Goal: Task Accomplishment & Management: Use online tool/utility

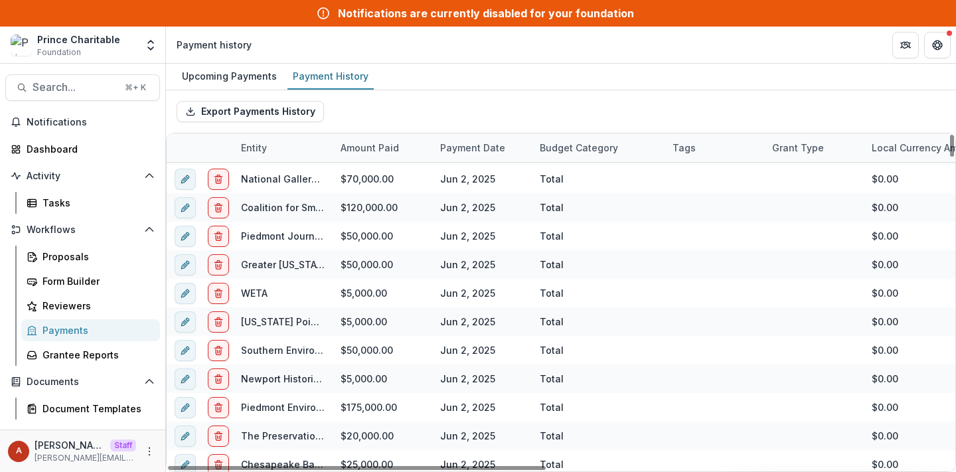
scroll to position [980, 0]
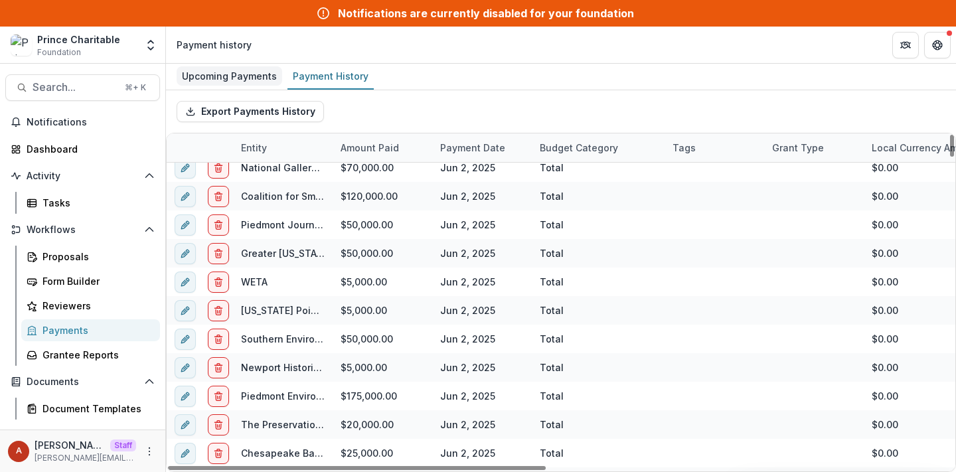
click at [242, 76] on div "Upcoming Payments" at bounding box center [230, 75] width 106 height 19
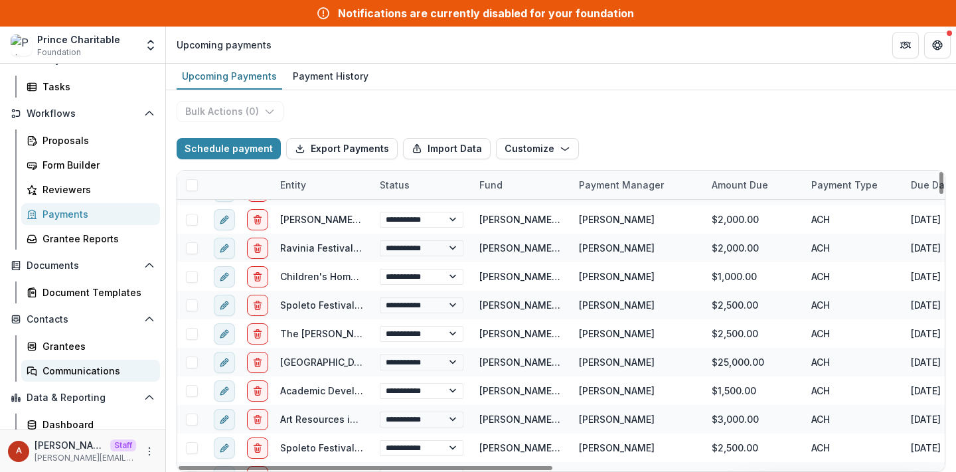
scroll to position [171, 0]
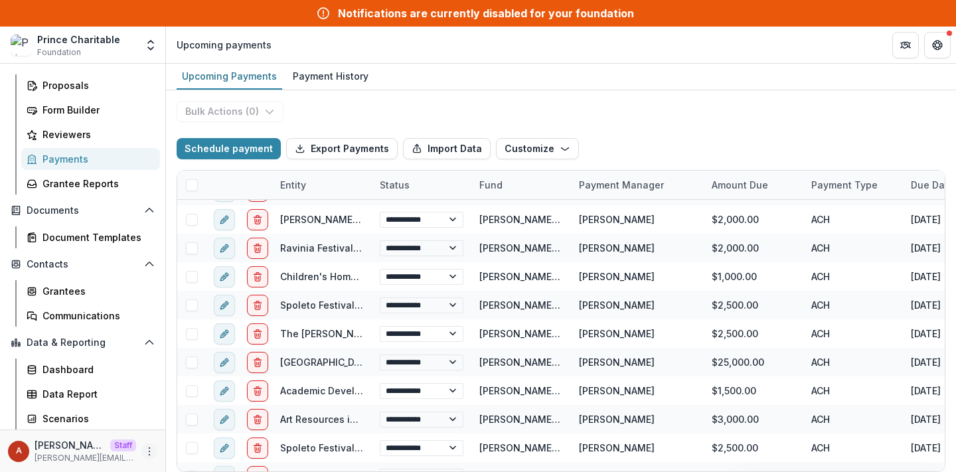
click at [144, 452] on icon "More" at bounding box center [149, 451] width 11 height 11
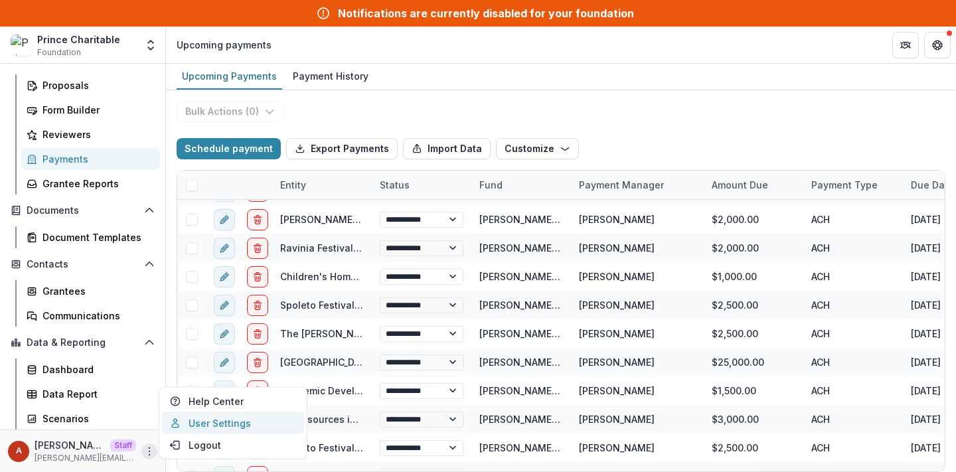
click at [197, 423] on link "User Settings" at bounding box center [233, 423] width 142 height 22
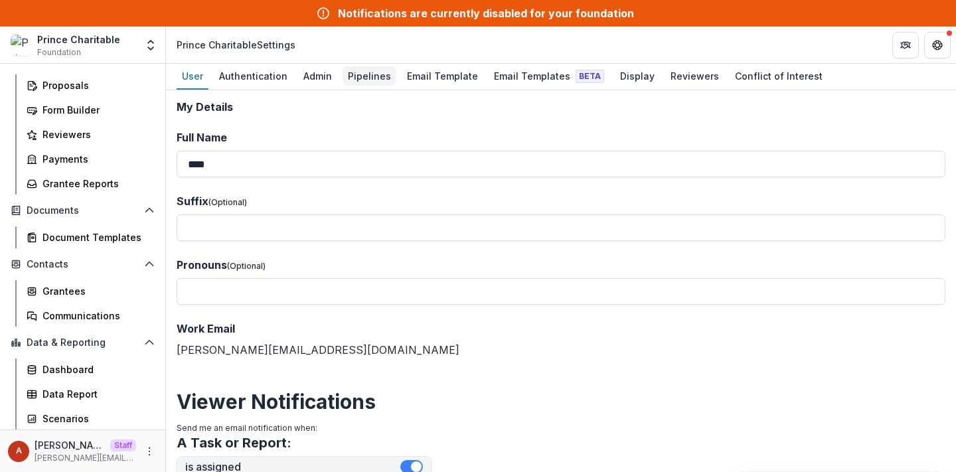
click at [359, 79] on div "Pipelines" at bounding box center [370, 75] width 54 height 19
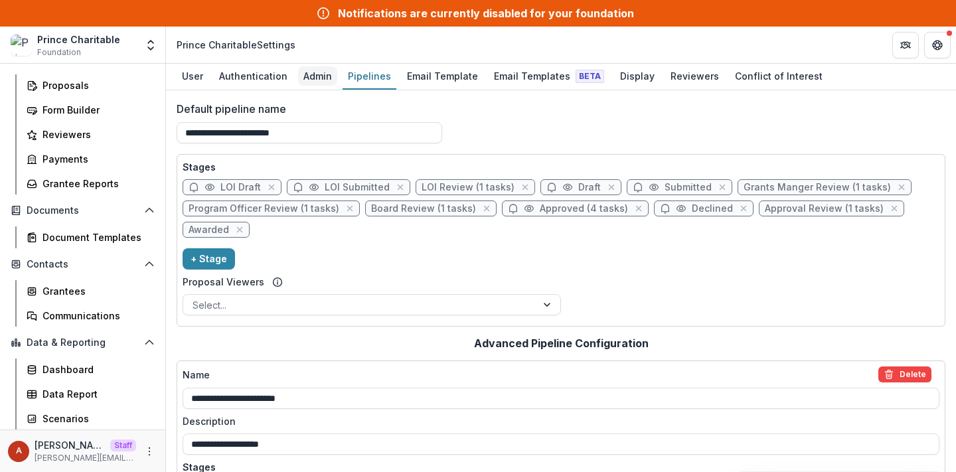
click at [303, 80] on div "Admin" at bounding box center [317, 75] width 39 height 19
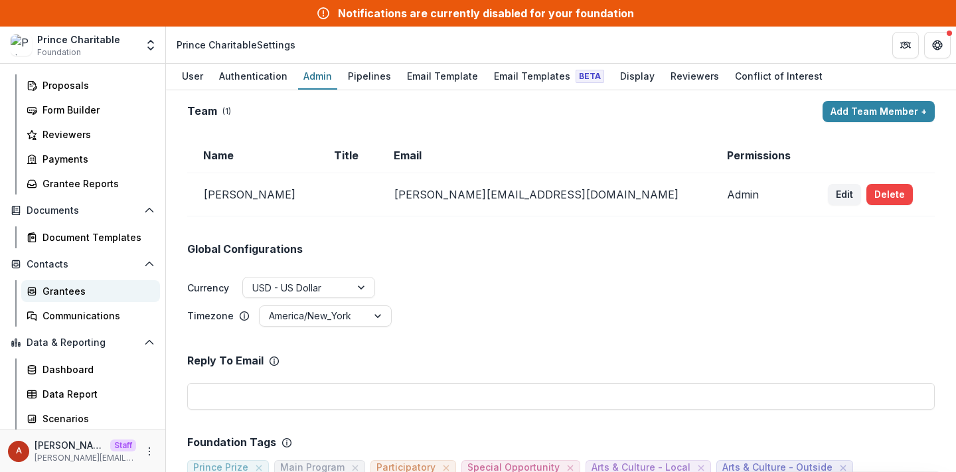
click at [82, 292] on div "Grantees" at bounding box center [95, 291] width 107 height 14
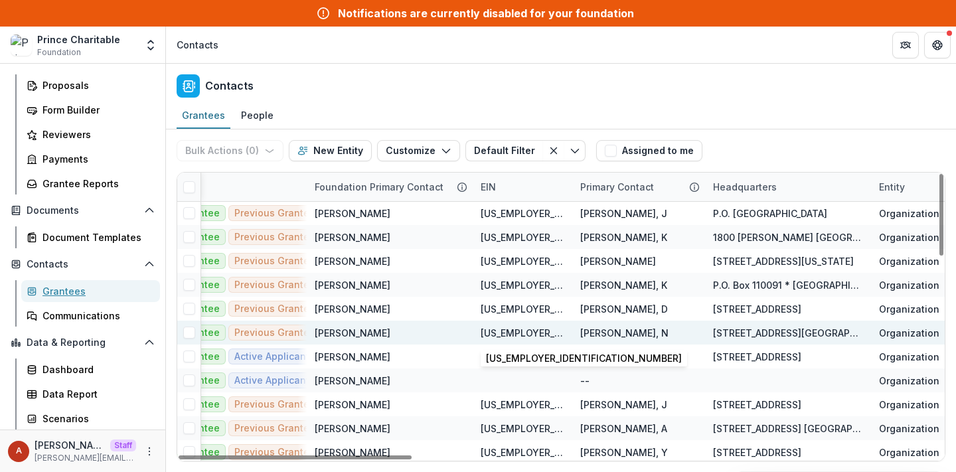
scroll to position [1, 0]
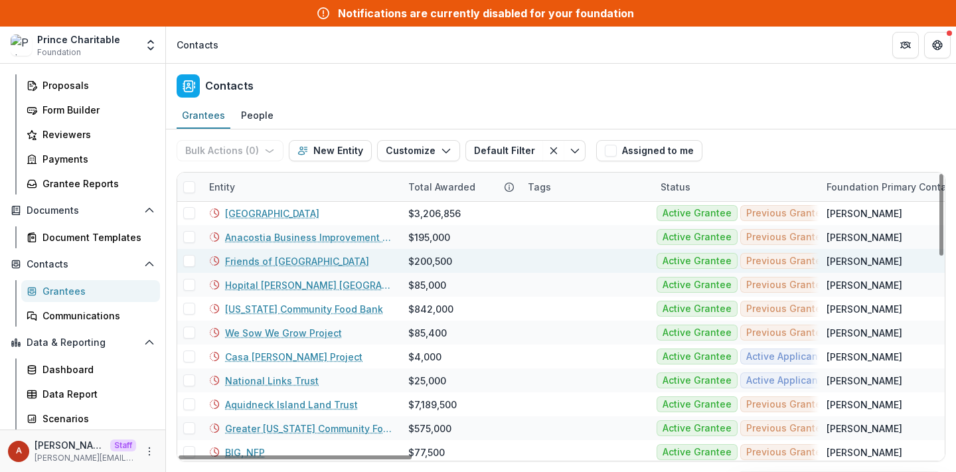
click at [279, 260] on link "Friends of Anacostia Park" at bounding box center [297, 261] width 144 height 14
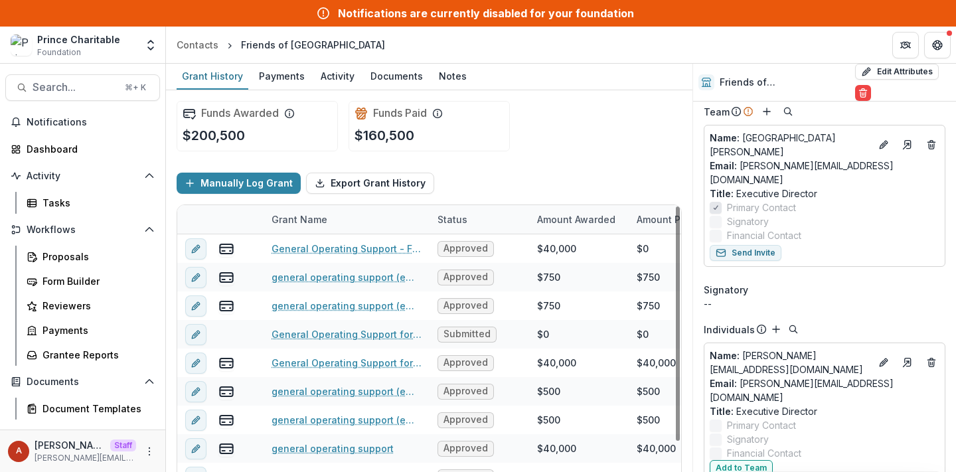
scroll to position [113, 0]
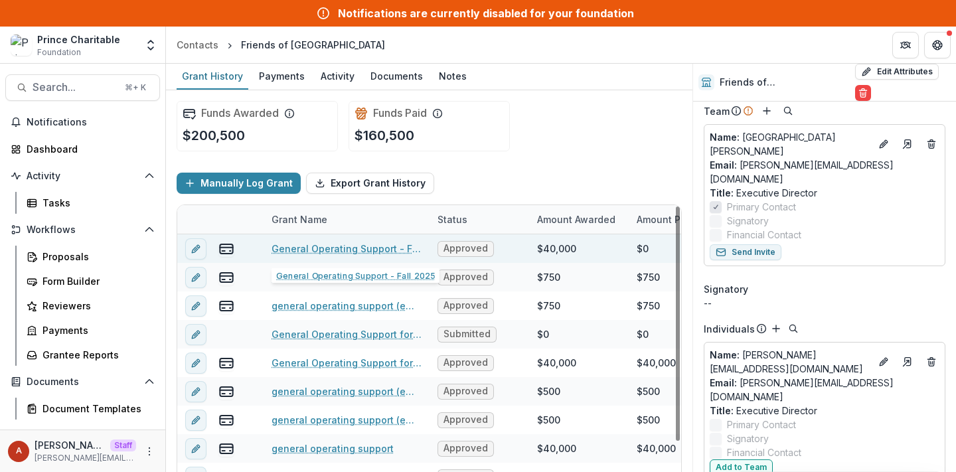
click at [343, 246] on link "General Operating Support - Fall 2025" at bounding box center [347, 249] width 150 height 14
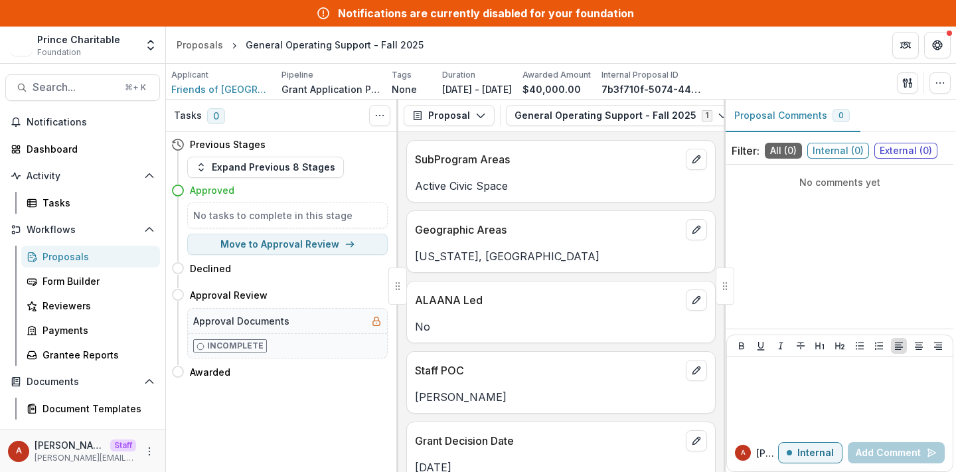
scroll to position [163, 0]
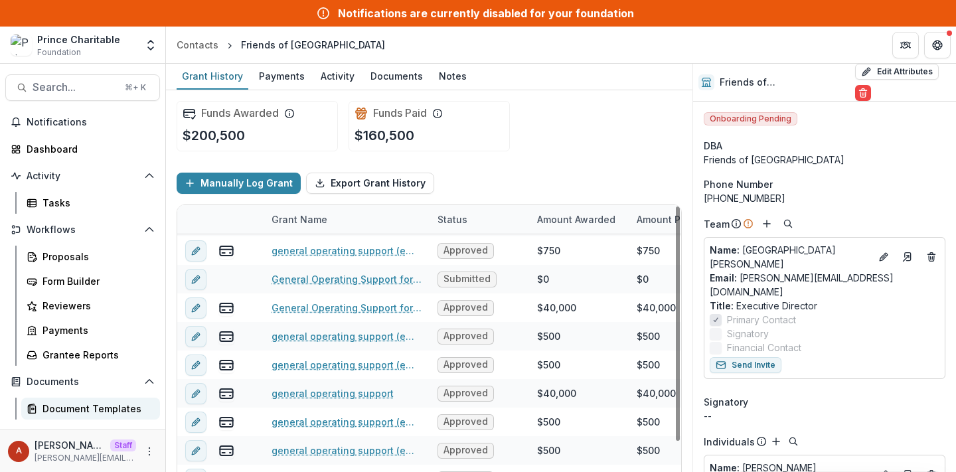
scroll to position [171, 0]
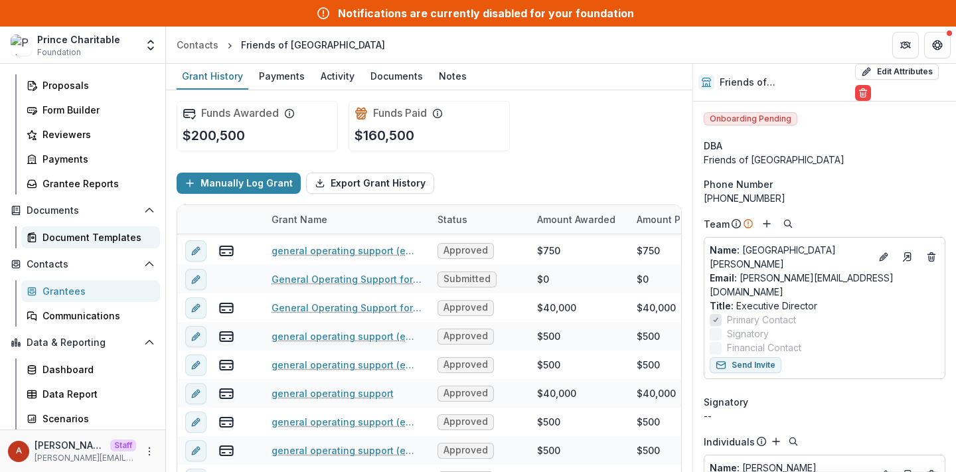
click at [75, 232] on div "Document Templates" at bounding box center [95, 237] width 107 height 14
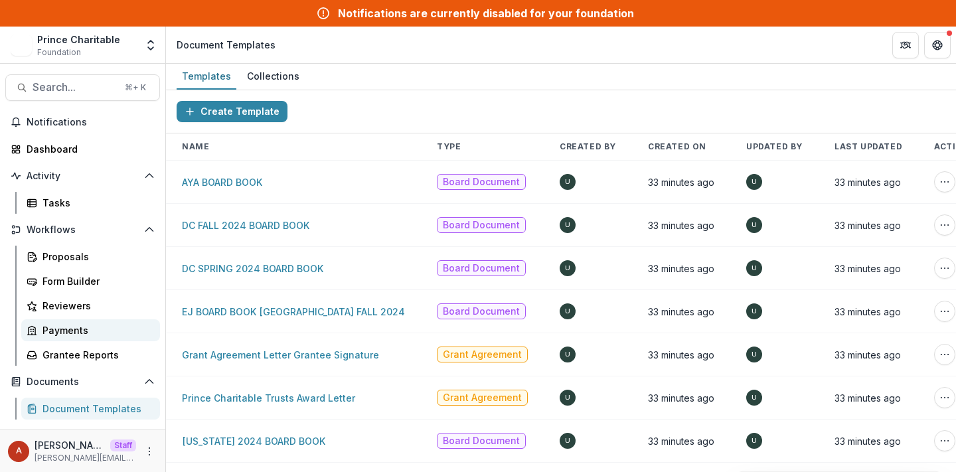
scroll to position [171, 0]
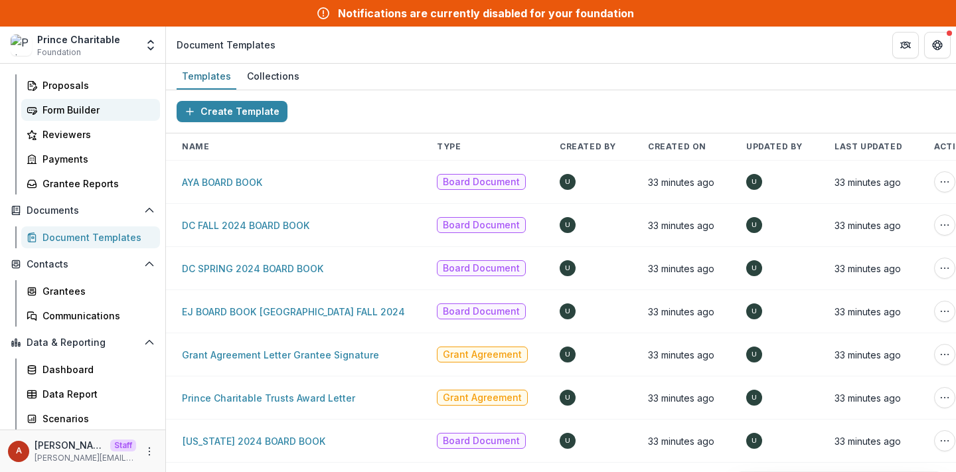
click at [70, 110] on div "Form Builder" at bounding box center [95, 110] width 107 height 14
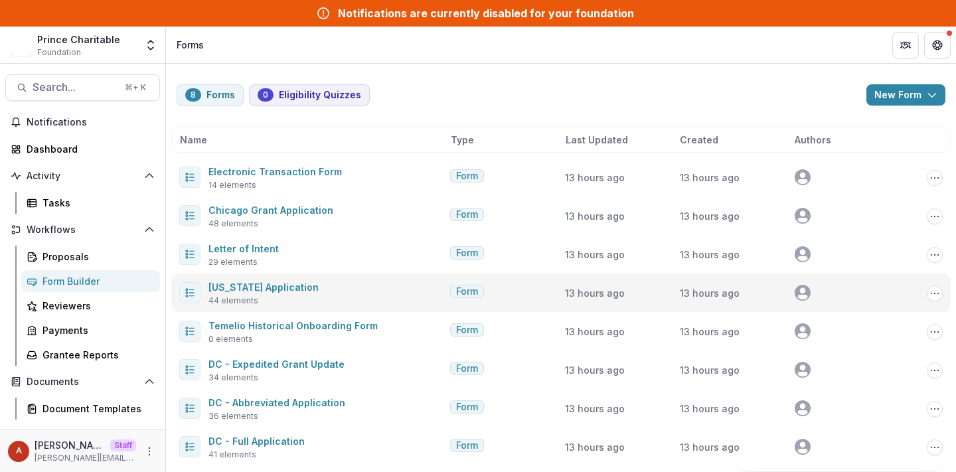
scroll to position [3, 0]
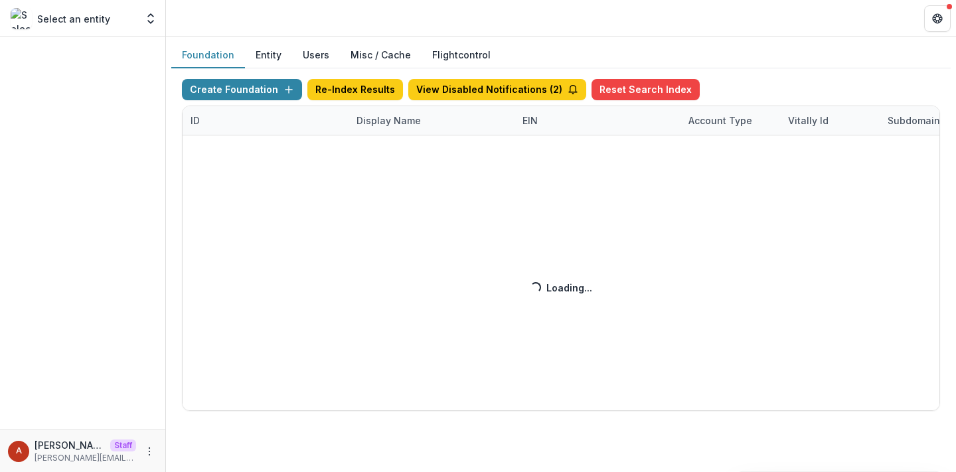
click at [374, 122] on div "Create Foundation Re-Index Results View Disabled Notifications ( 2 ) Reset Sear…" at bounding box center [561, 245] width 758 height 332
click at [384, 126] on div "Create Foundation Re-Index Results View Disabled Notifications ( 2 ) Reset Sear…" at bounding box center [561, 245] width 758 height 332
click at [379, 124] on div "Create Foundation Re-Index Results View Disabled Notifications ( 2 ) Reset Sear…" at bounding box center [561, 245] width 758 height 332
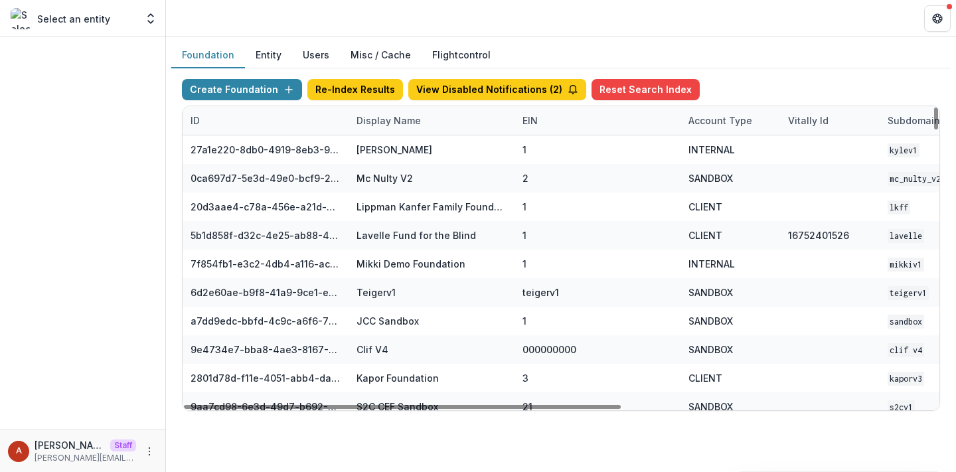
click at [388, 124] on div "Display Name" at bounding box center [389, 121] width 80 height 14
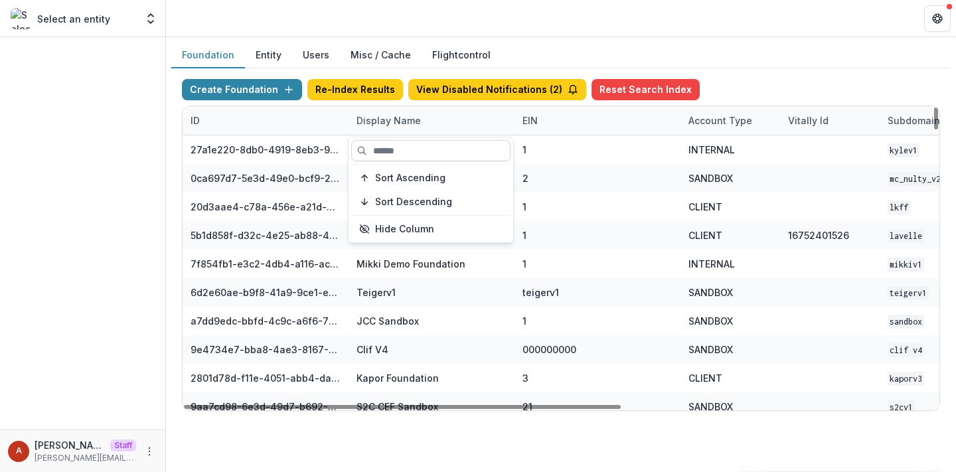
click at [398, 148] on input at bounding box center [430, 150] width 159 height 21
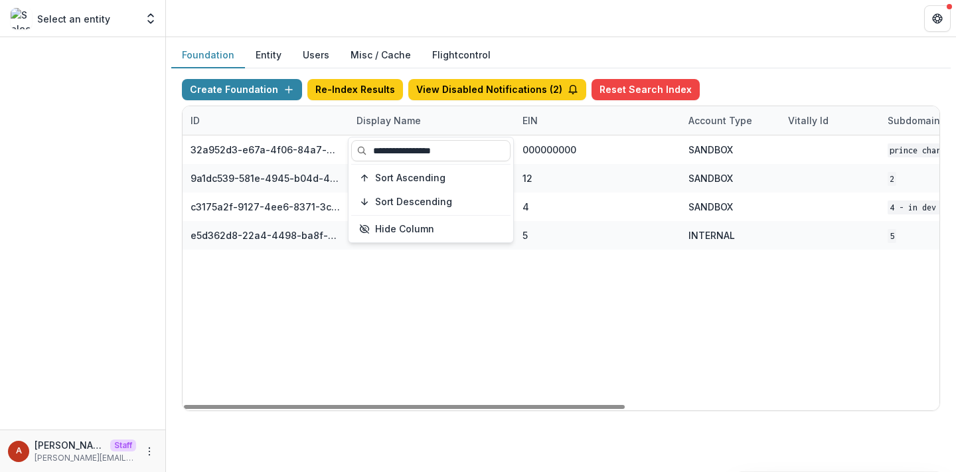
type input "**********"
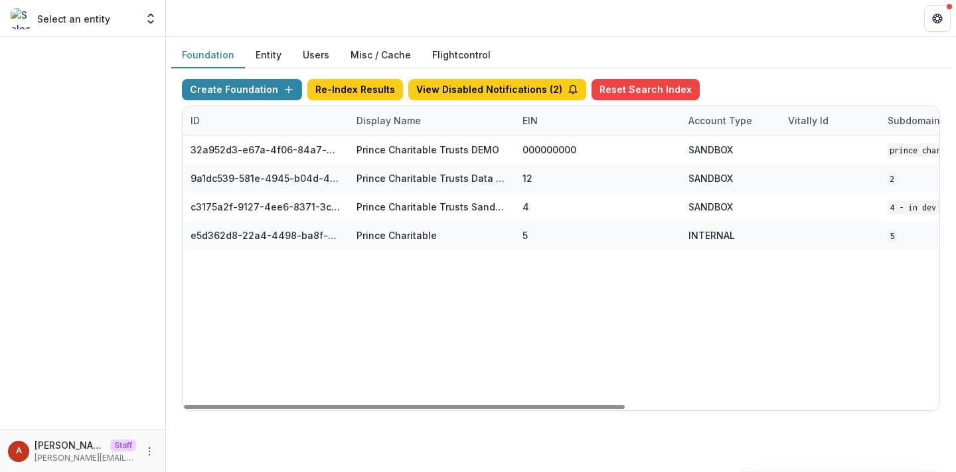
click at [408, 13] on header at bounding box center [561, 18] width 790 height 37
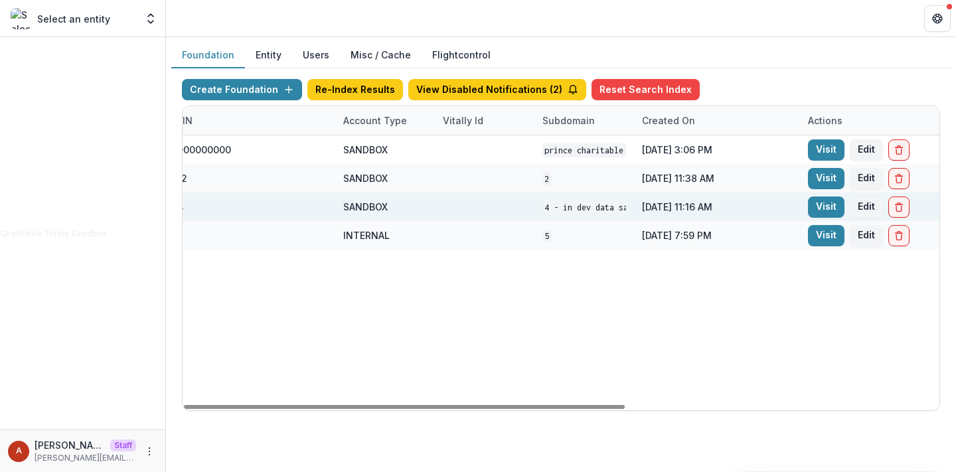
scroll to position [0, 538]
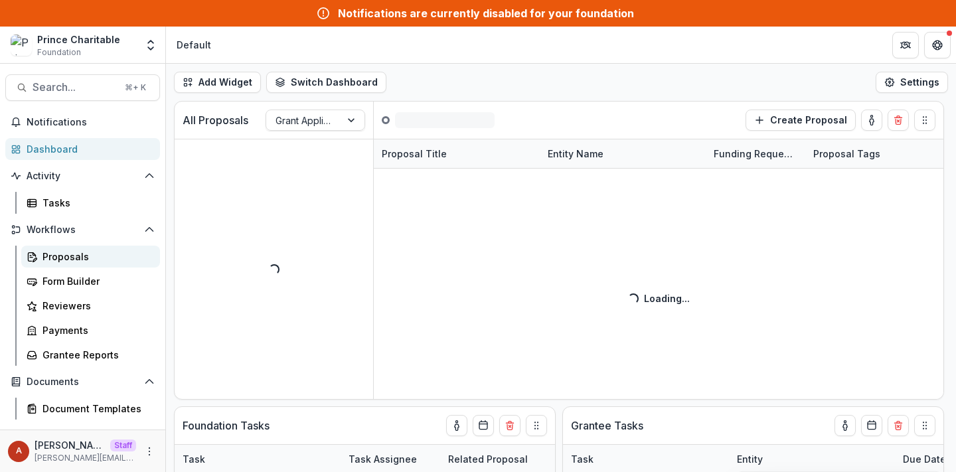
click at [84, 257] on div "Proposals" at bounding box center [95, 257] width 107 height 14
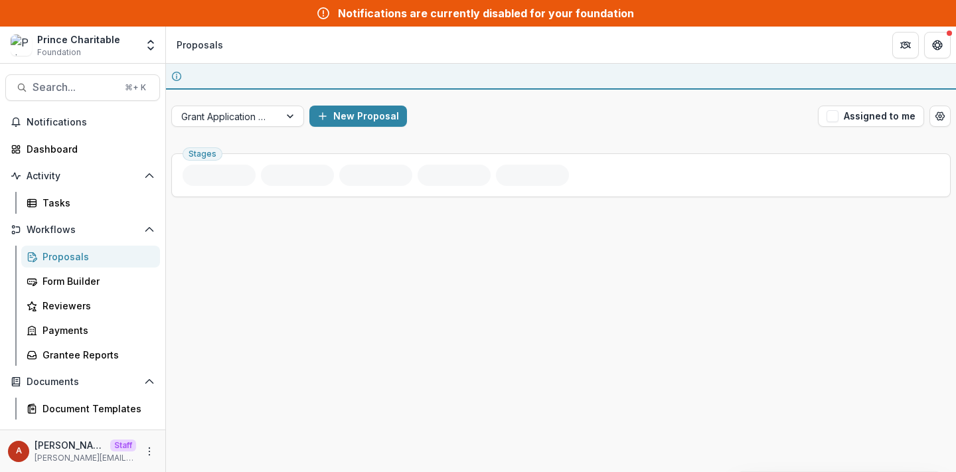
click at [60, 187] on div "Activity Tasks" at bounding box center [82, 189] width 165 height 48
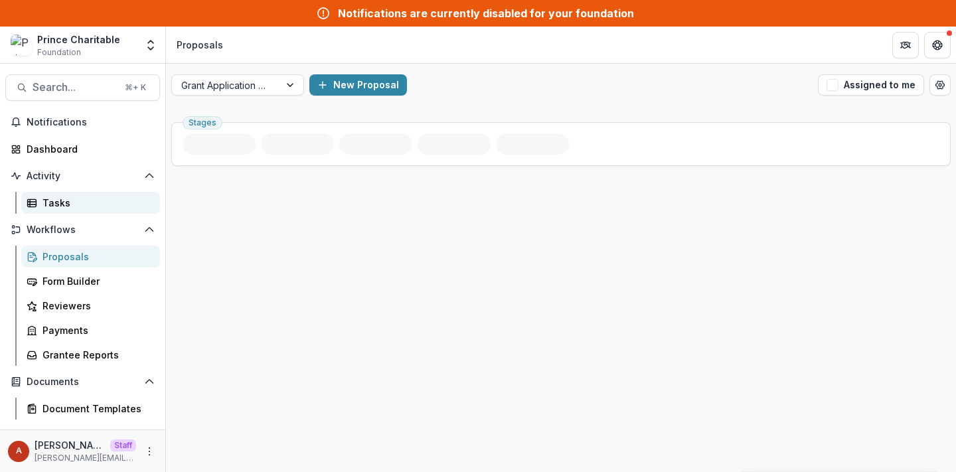
click at [60, 202] on div "Tasks" at bounding box center [95, 203] width 107 height 14
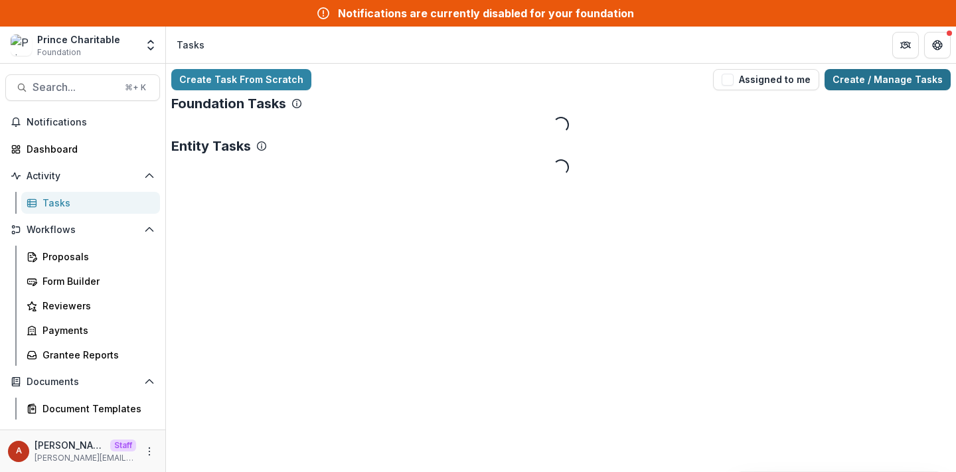
click at [898, 69] on link "Create / Manage Tasks" at bounding box center [888, 79] width 126 height 21
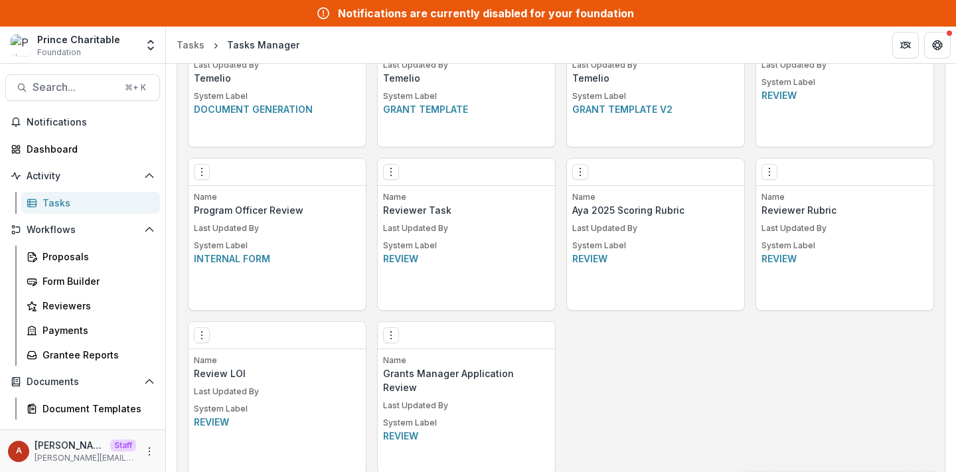
scroll to position [953, 0]
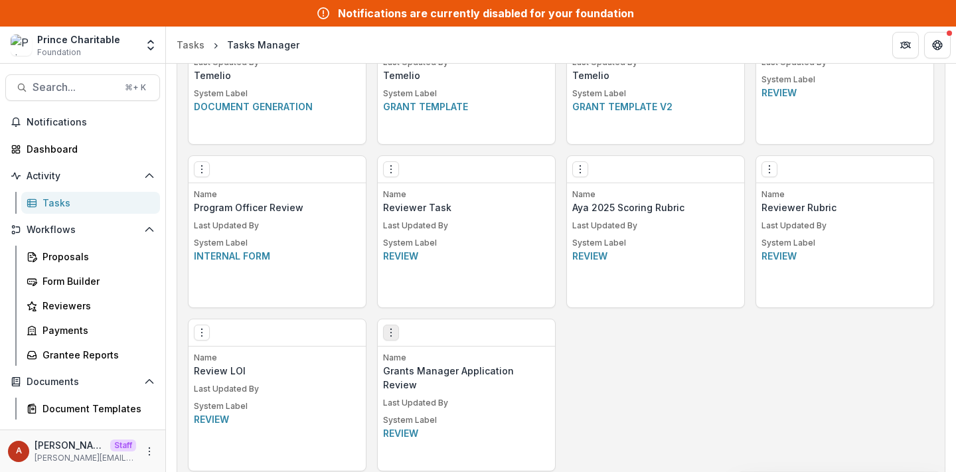
click at [391, 330] on icon "Options" at bounding box center [391, 332] width 11 height 11
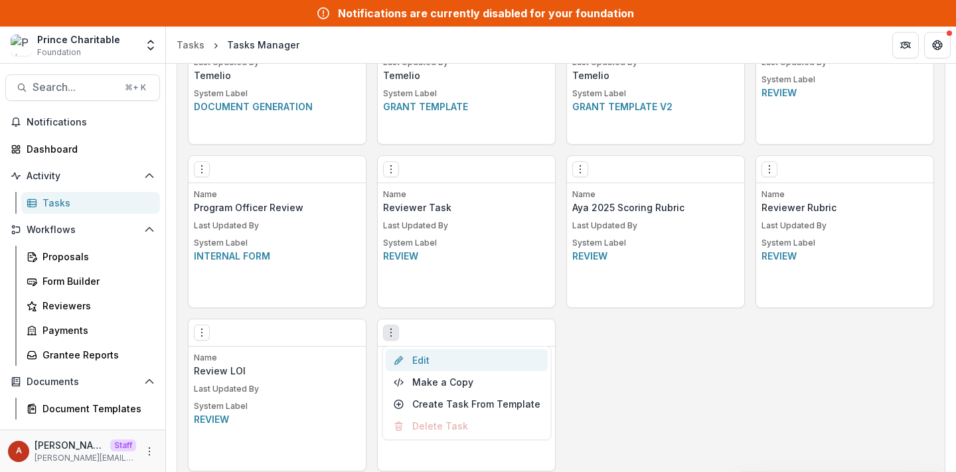
click at [434, 359] on link "Edit" at bounding box center [467, 360] width 163 height 22
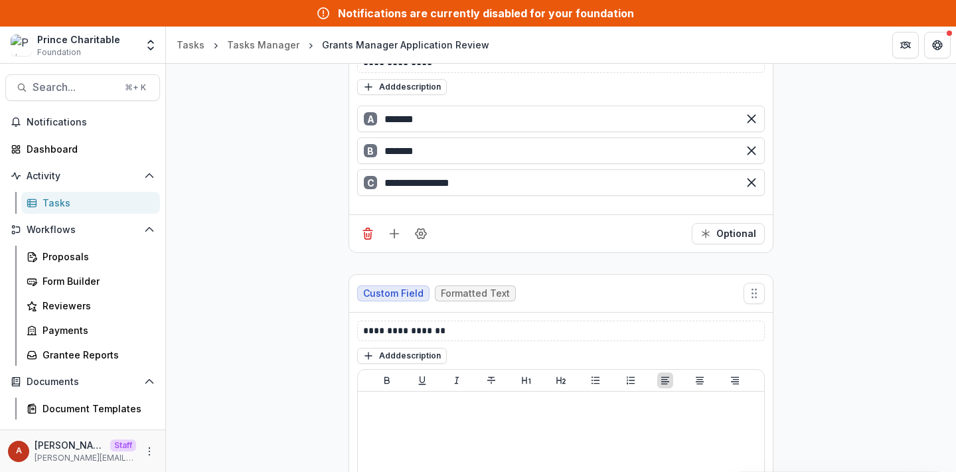
scroll to position [811, 0]
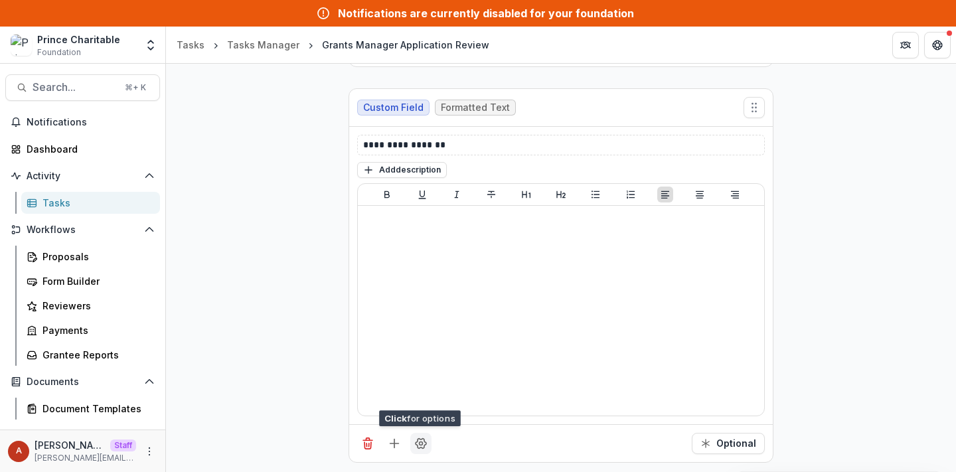
click at [416, 443] on icon "Field Settings" at bounding box center [420, 443] width 13 height 13
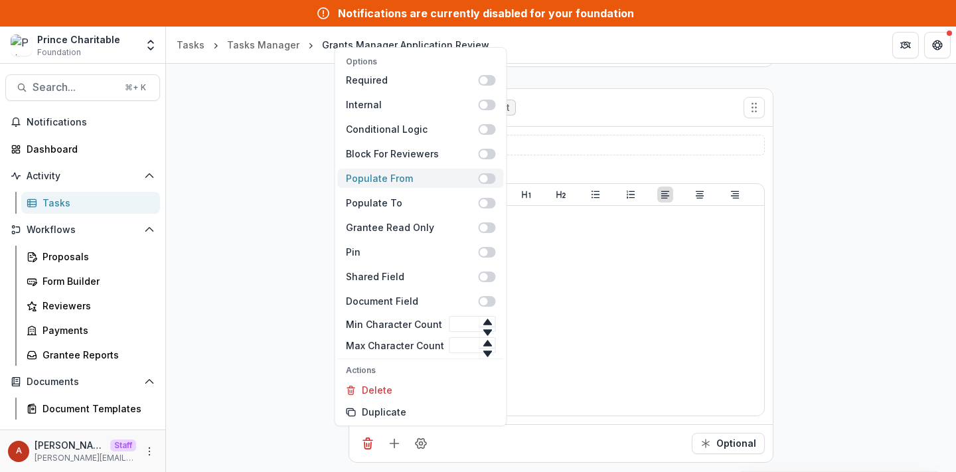
click at [483, 177] on span at bounding box center [484, 179] width 8 height 8
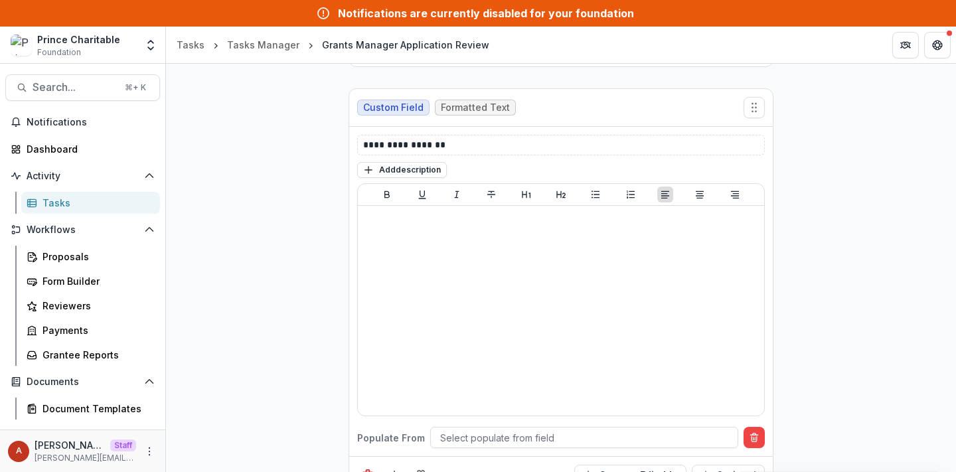
scroll to position [843, 0]
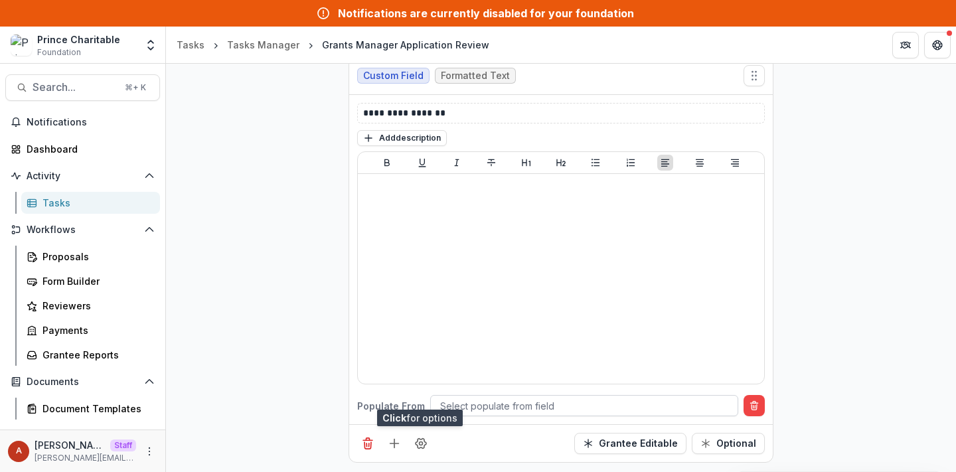
click at [489, 408] on div at bounding box center [584, 406] width 288 height 17
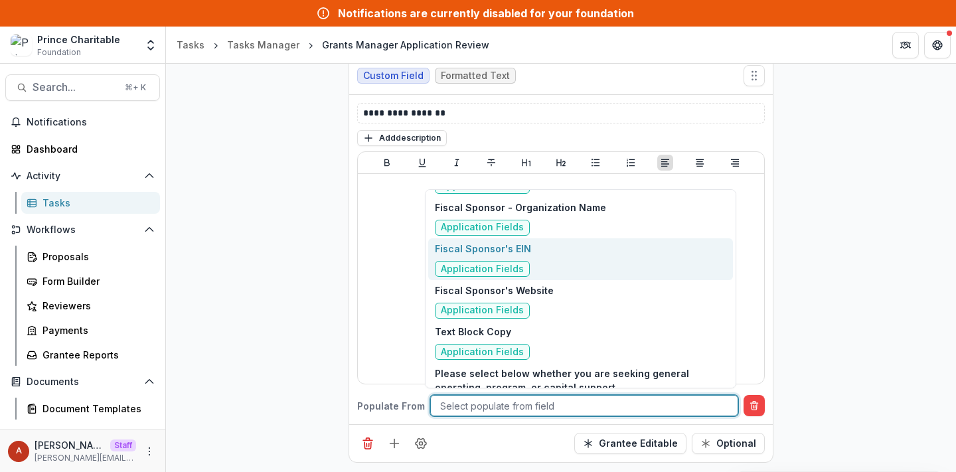
scroll to position [3831, 0]
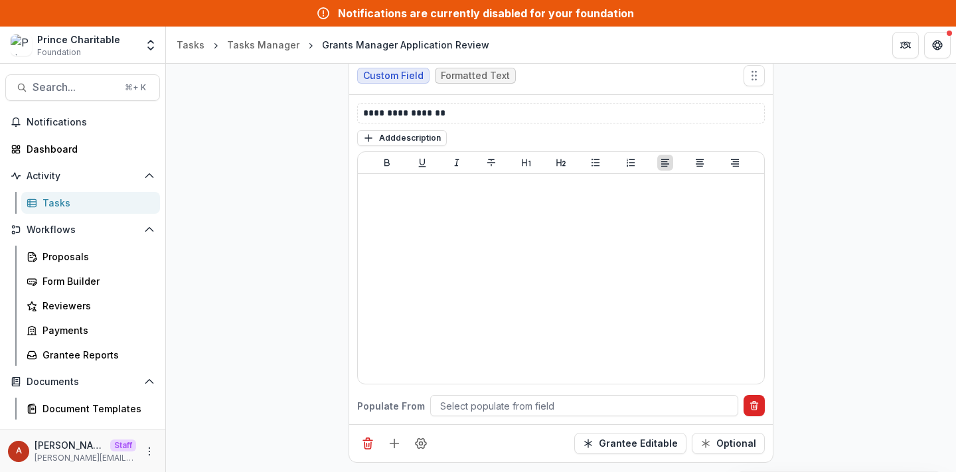
click at [749, 404] on icon "Delete condition" at bounding box center [754, 405] width 11 height 11
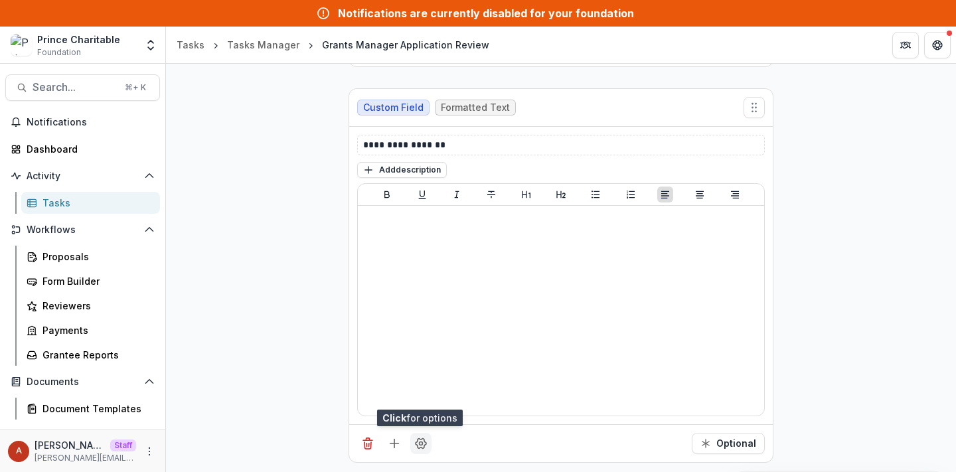
click at [423, 437] on icon "Field Settings" at bounding box center [420, 443] width 13 height 13
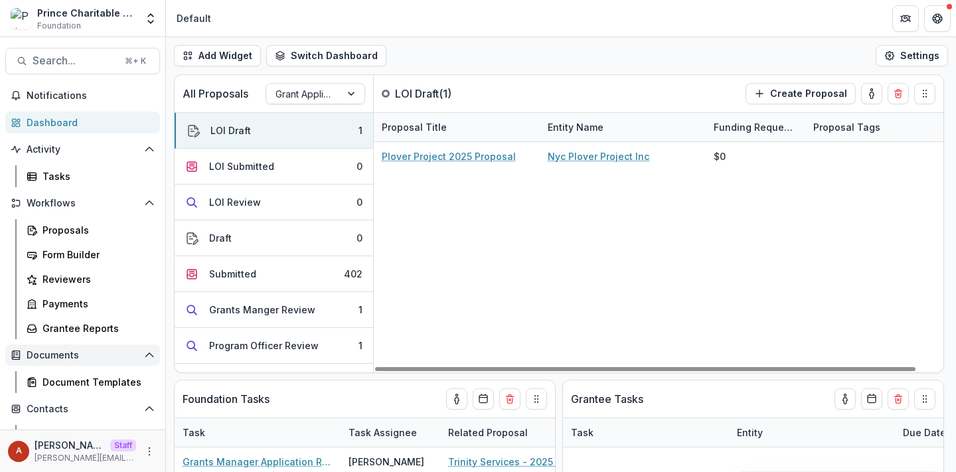
scroll to position [145, 0]
